Goal: Find specific page/section: Find specific page/section

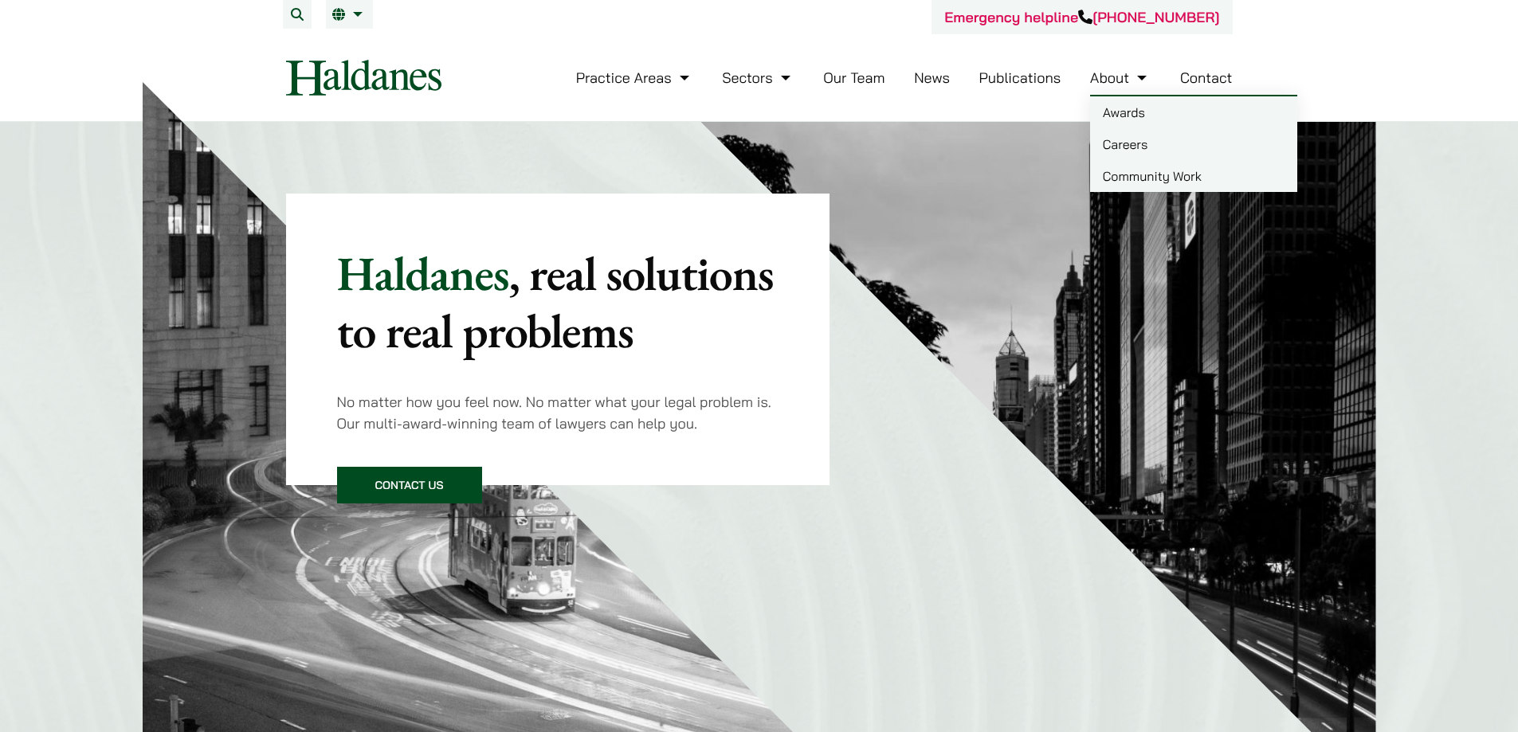
click at [850, 81] on link "Our Team" at bounding box center [853, 78] width 61 height 18
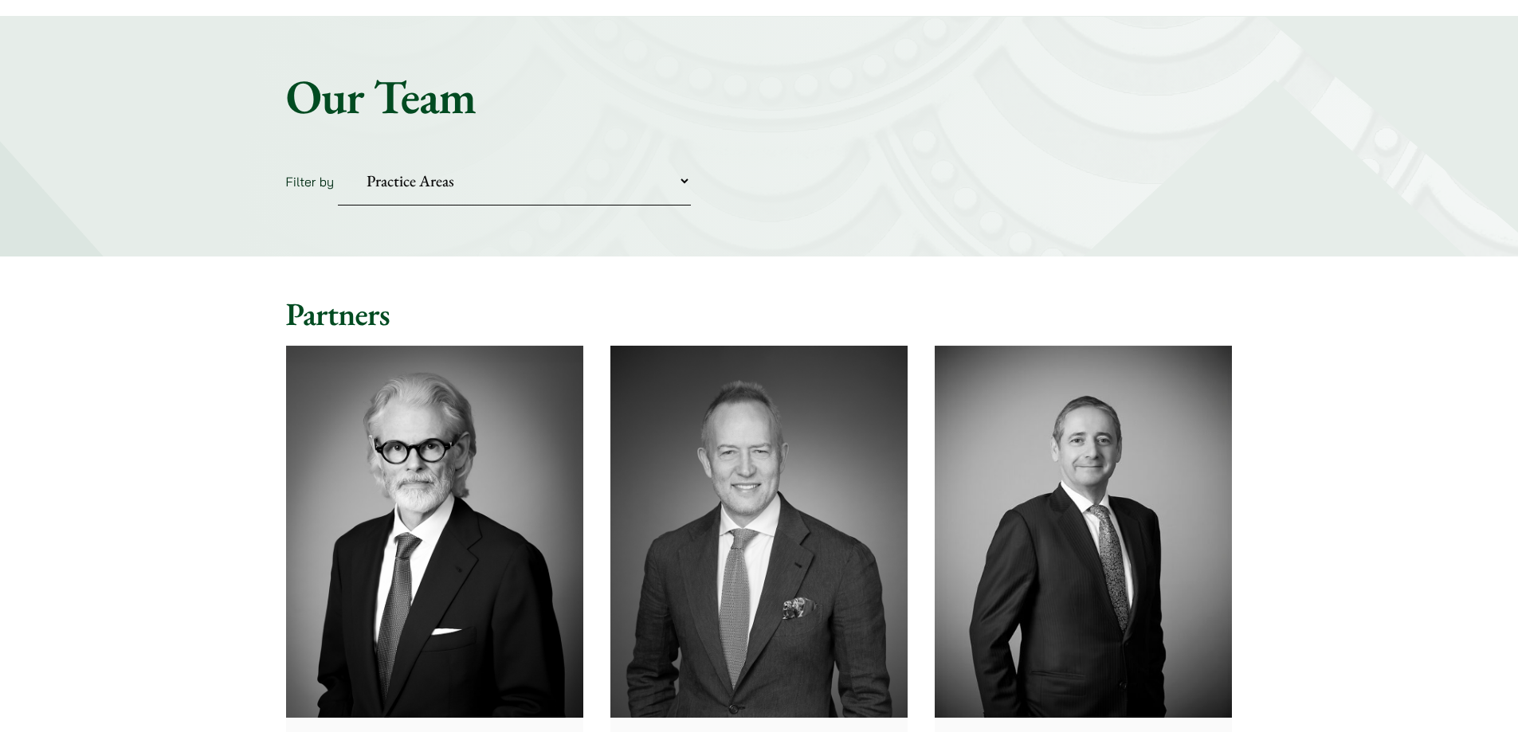
scroll to position [399, 0]
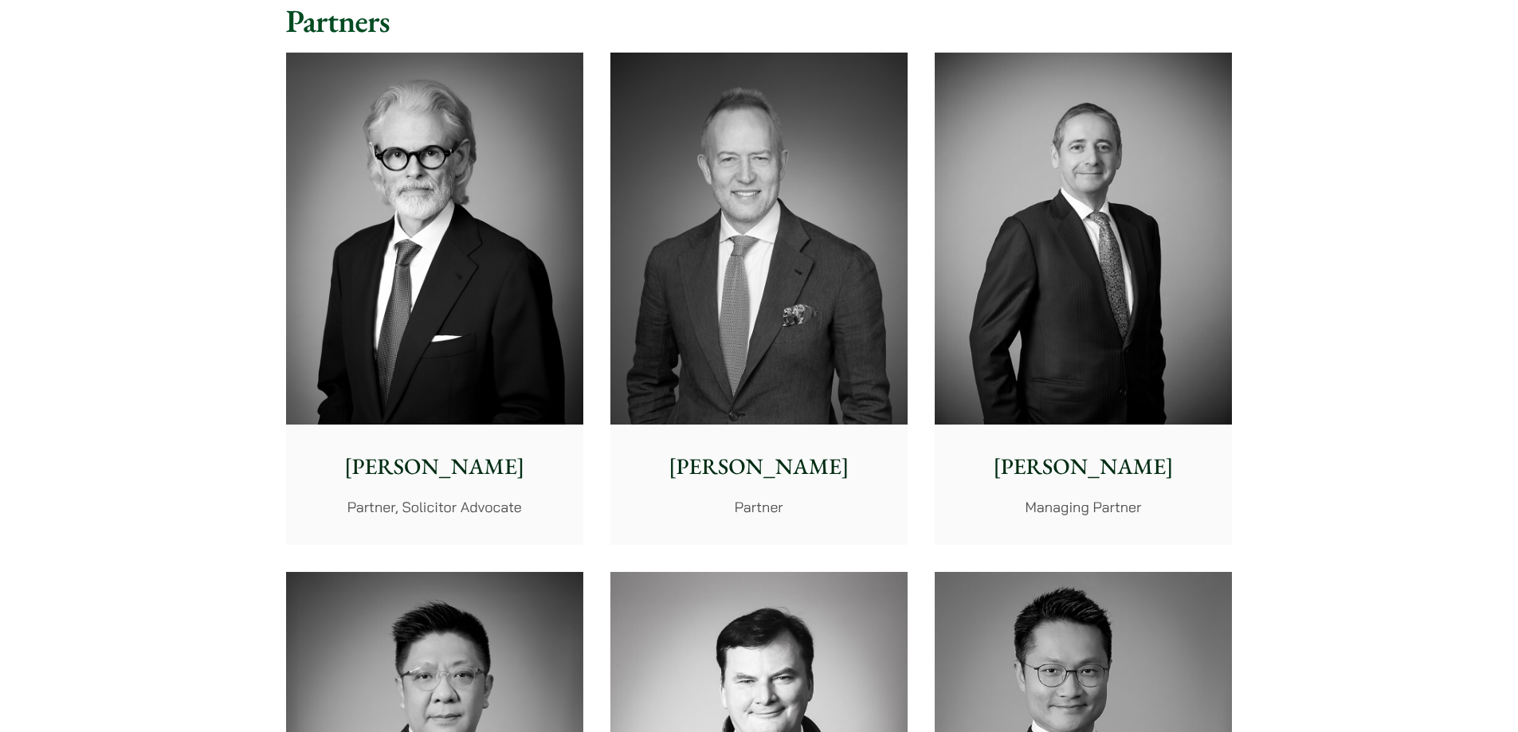
click at [709, 255] on img at bounding box center [759, 239] width 297 height 372
click at [430, 295] on img at bounding box center [434, 239] width 297 height 372
